Goal: Check status

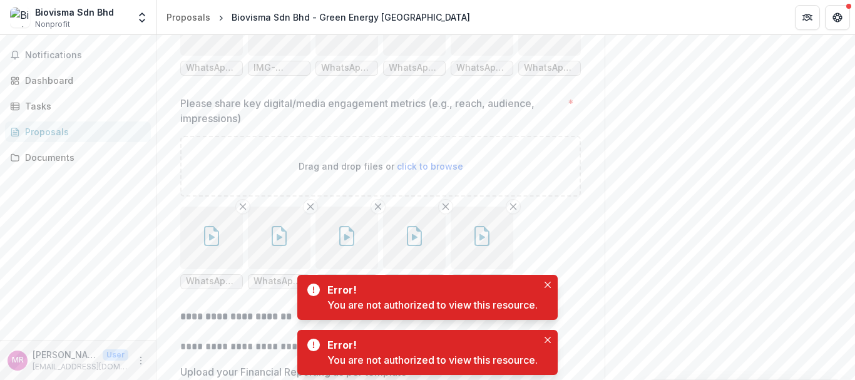
scroll to position [3671, 0]
click at [549, 282] on icon "Close" at bounding box center [547, 285] width 6 height 6
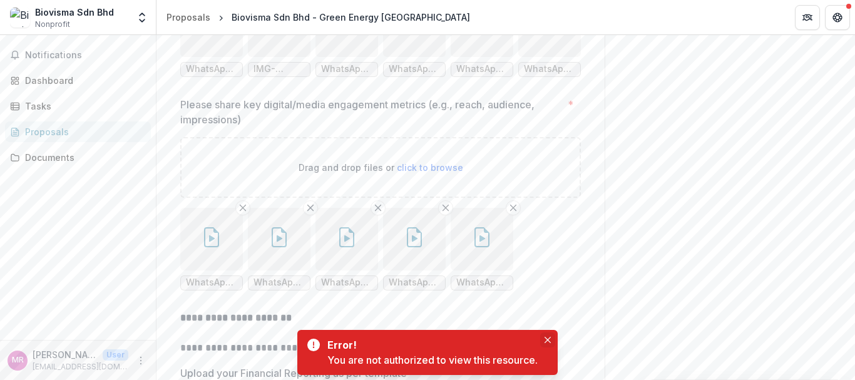
click at [548, 342] on icon "Close" at bounding box center [547, 340] width 6 height 6
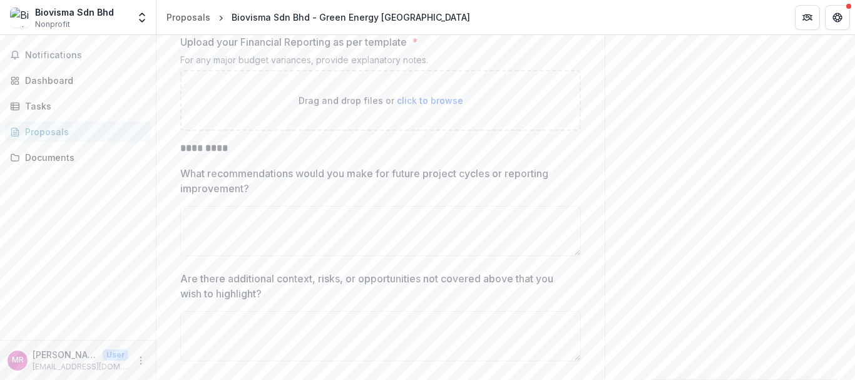
scroll to position [4002, 0]
